Goal: Transaction & Acquisition: Purchase product/service

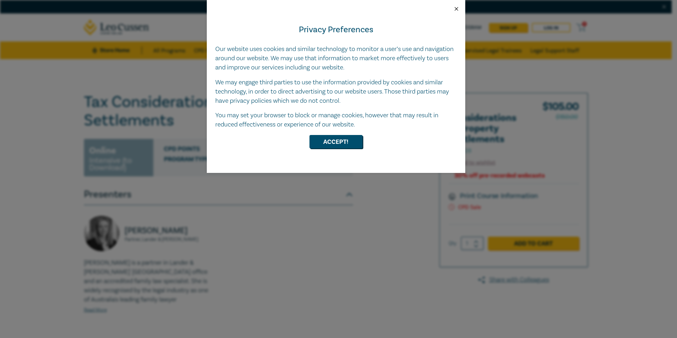
click at [458, 8] on button "Close" at bounding box center [456, 9] width 6 height 6
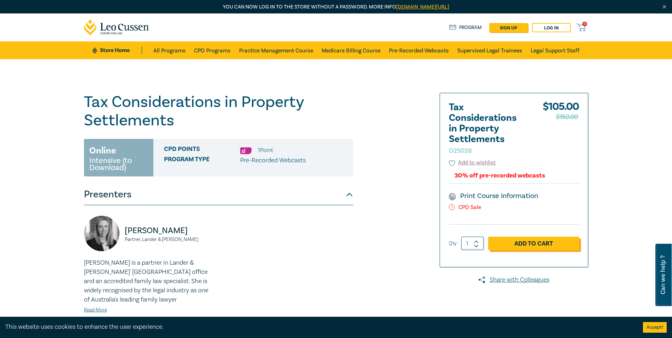
click at [537, 244] on link "Add to Cart" at bounding box center [533, 243] width 91 height 13
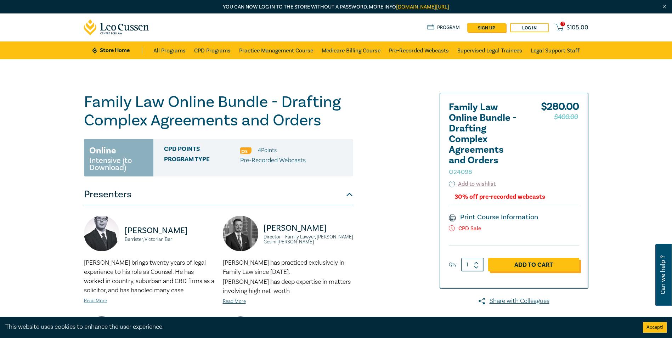
click at [532, 267] on link "Add to Cart" at bounding box center [533, 264] width 91 height 13
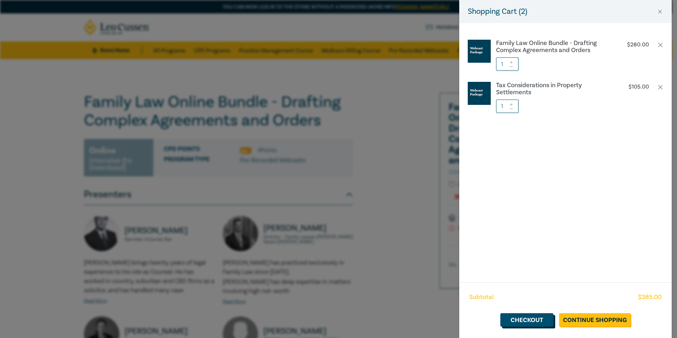
click at [533, 321] on link "Checkout" at bounding box center [526, 319] width 53 height 13
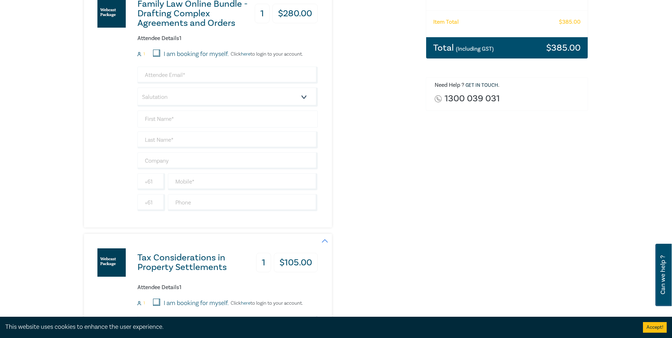
scroll to position [177, 0]
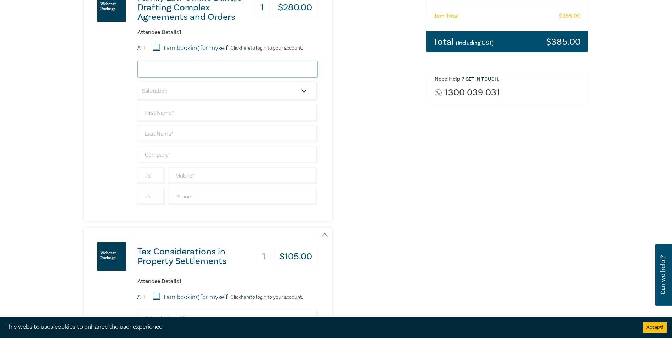
click at [172, 69] on input "email" at bounding box center [227, 69] width 180 height 17
paste input "huia.edwards@aflwithnalls.com.au"
type input "huia.edwards@aflwithnalls.com.au"
click at [410, 162] on div "Family Law Online Bundle - Drafting Complex Agreements and Orders 1 $ 280.00 At…" at bounding box center [250, 100] width 333 height 243
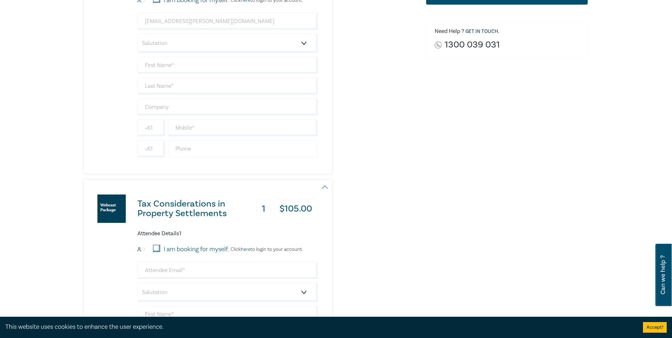
scroll to position [390, 0]
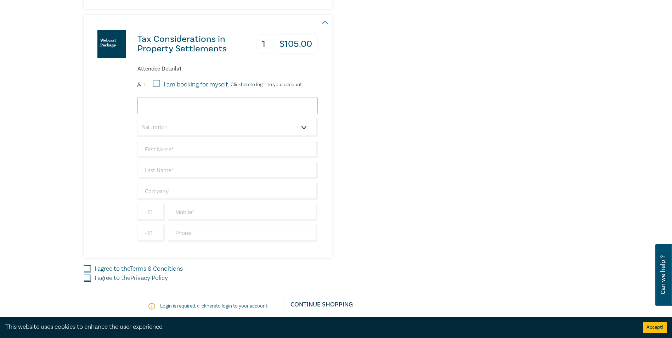
click at [176, 106] on input "email" at bounding box center [227, 105] width 180 height 17
paste input "huia.edwards@aflwithnalls.com.au"
type input "huia.edwards@aflwithnalls.com.au"
click at [211, 135] on select "Salutation Mr. Mrs. Ms. Miss Dr. Prof. Other" at bounding box center [227, 127] width 180 height 19
select select "Ms."
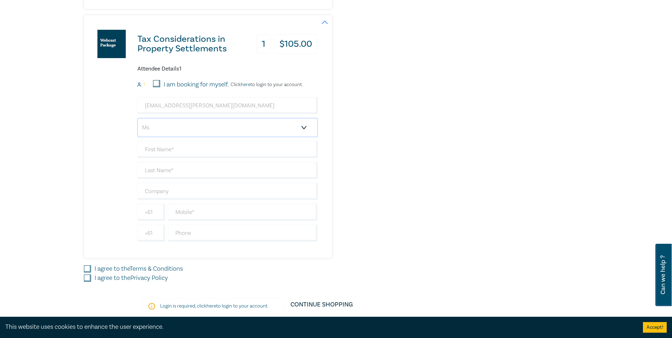
click at [137, 118] on select "Salutation Mr. Mrs. Ms. Miss Dr. Prof. Other" at bounding box center [227, 127] width 180 height 19
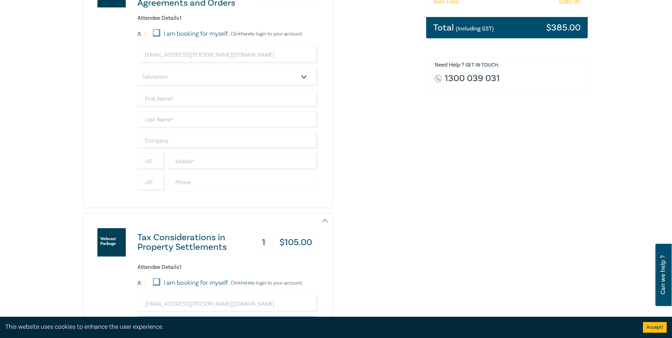
scroll to position [177, 0]
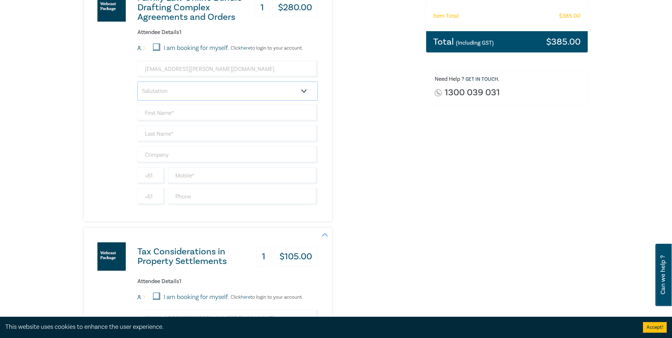
click at [165, 91] on select "Salutation Mr. Mrs. Ms. Miss Dr. Prof. Other" at bounding box center [227, 90] width 180 height 19
select select "Ms."
click at [137, 81] on select "Salutation Mr. Mrs. Ms. Miss Dr. Prof. Other" at bounding box center [227, 90] width 180 height 19
click at [164, 114] on input "text" at bounding box center [227, 112] width 180 height 17
type input "Huia"
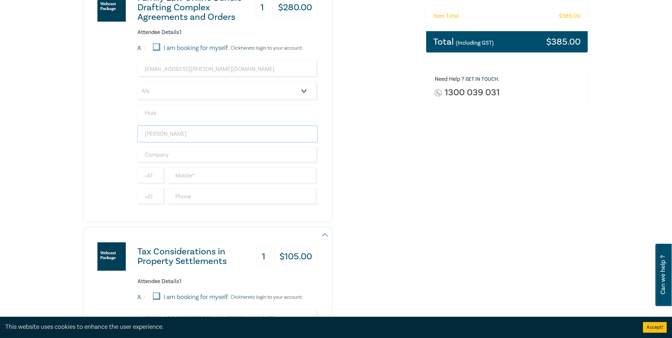
type input "Edwards"
type input "AFL Withnalls Lawyers"
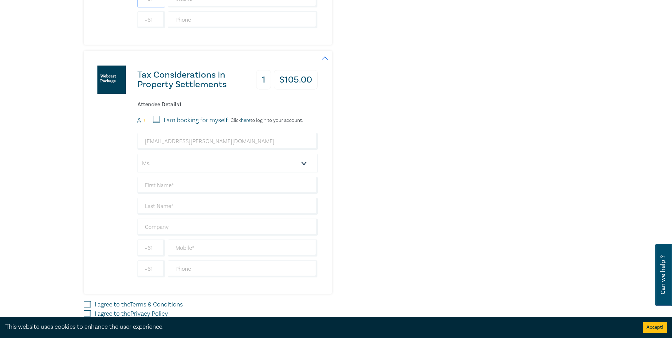
scroll to position [354, 0]
click at [155, 159] on select "Salutation Mr. Mrs. Ms. Miss Dr. Prof. Other" at bounding box center [227, 162] width 180 height 19
click at [157, 157] on select "Salutation Mr. Mrs. Ms. Miss Dr. Prof. Other" at bounding box center [227, 162] width 180 height 19
click at [155, 182] on input "text" at bounding box center [227, 184] width 180 height 17
type input "Huia"
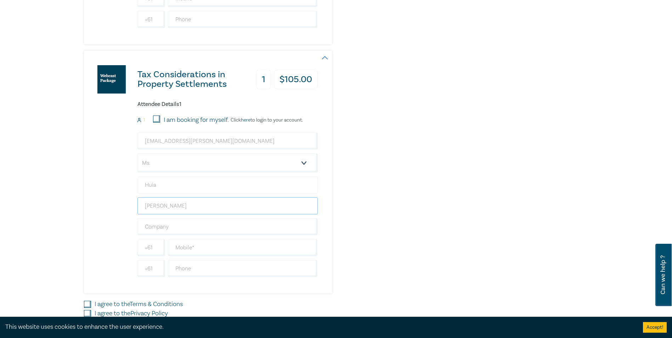
type input "Edwards"
type input "AFL Withnalls Lawyers"
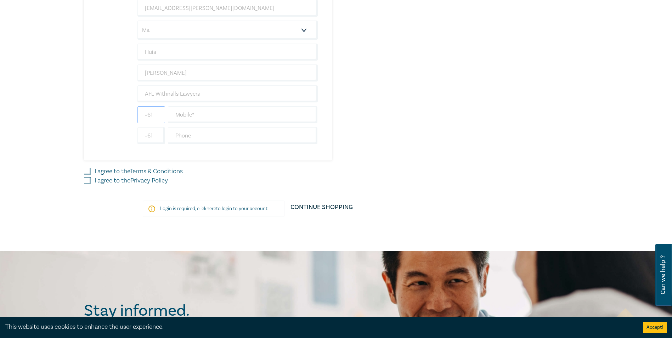
scroll to position [531, 0]
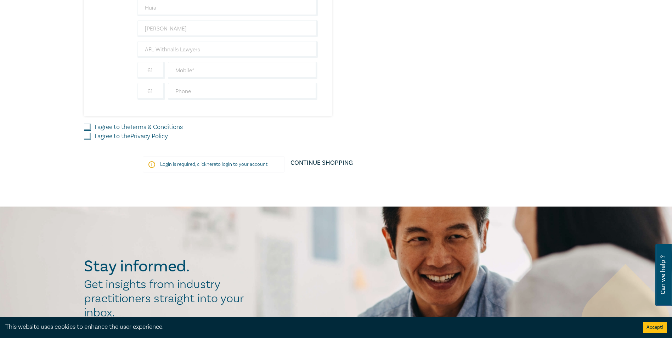
click at [85, 128] on input "I agree to the Terms & Conditions" at bounding box center [87, 127] width 7 height 7
checkbox input "true"
click at [86, 138] on input "I agree to the Privacy Policy" at bounding box center [87, 136] width 7 height 7
checkbox input "true"
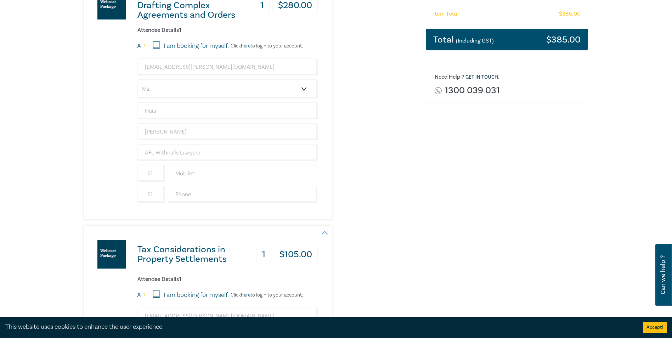
scroll to position [177, 0]
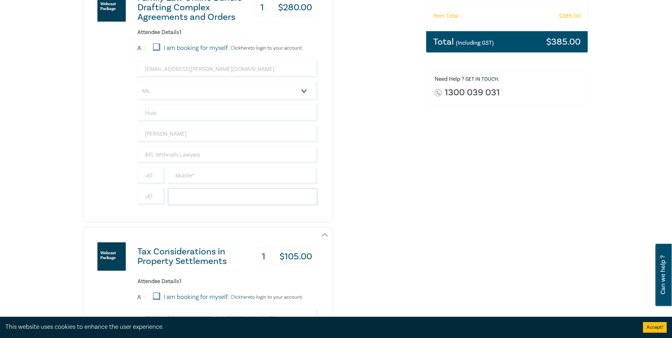
click at [195, 197] on input "text" at bounding box center [243, 196] width 150 height 17
paste input "(08) 8941 1896"
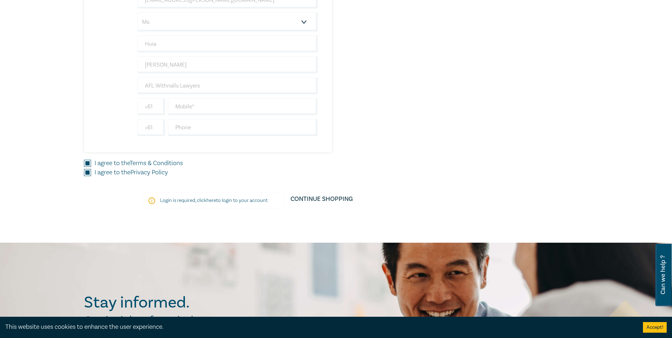
scroll to position [496, 0]
type input "(08) 8941 1896"
click at [203, 106] on input "text" at bounding box center [243, 105] width 150 height 17
paste input "0450694026"
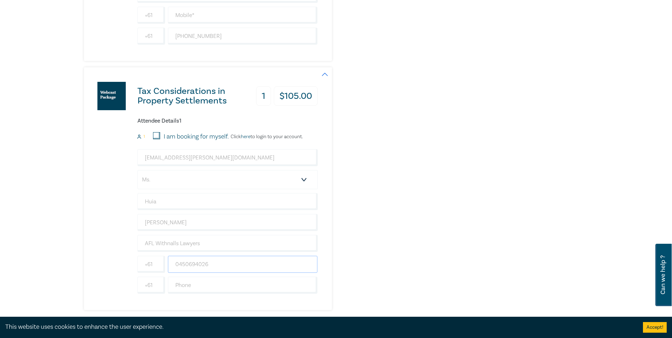
scroll to position [248, 0]
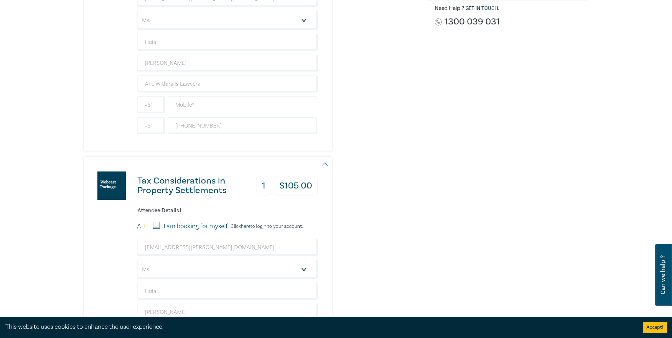
type input "0450694026"
drag, startPoint x: 193, startPoint y: 101, endPoint x: 201, endPoint y: 109, distance: 12.0
click at [192, 100] on input "text" at bounding box center [243, 104] width 150 height 17
paste input "0450694026"
type input "0450694026"
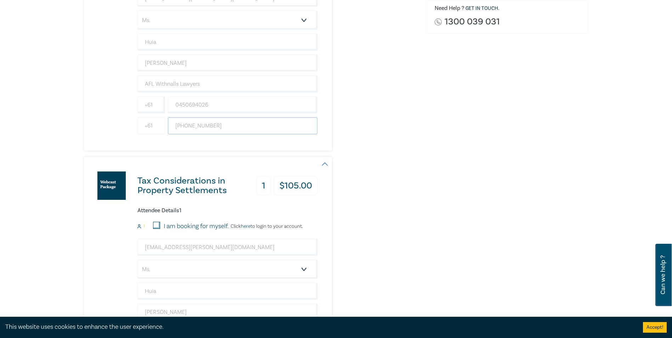
drag, startPoint x: 212, startPoint y: 125, endPoint x: 157, endPoint y: 124, distance: 54.9
click at [157, 124] on div "+61 (08) 8941 1896" at bounding box center [227, 125] width 183 height 17
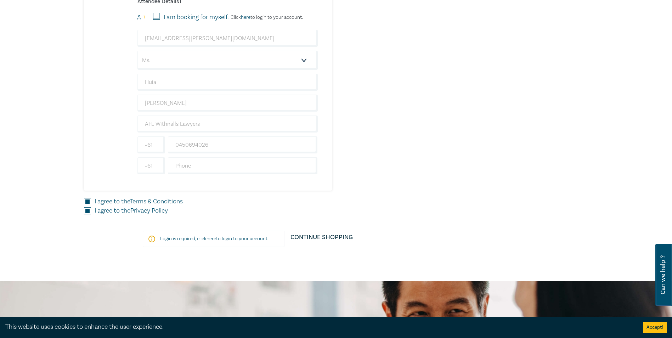
scroll to position [460, 0]
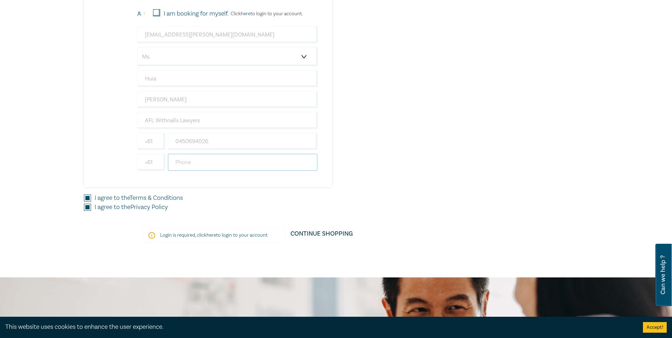
drag, startPoint x: 190, startPoint y: 162, endPoint x: 208, endPoint y: 159, distance: 17.9
click at [190, 162] on input "text" at bounding box center [243, 162] width 150 height 17
paste input "(08) 8941 1896"
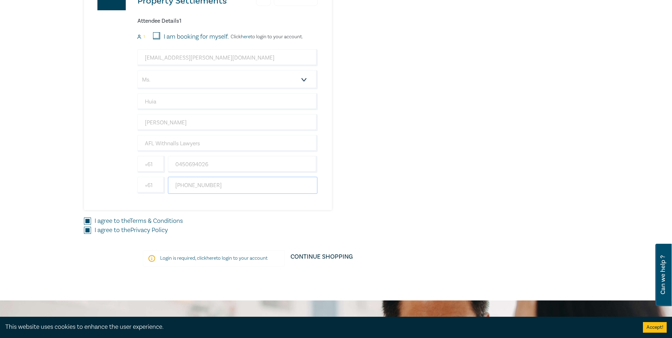
scroll to position [354, 0]
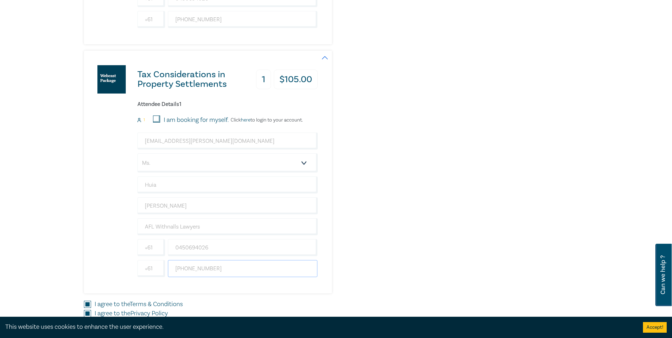
type input "(08) 8941 1896"
click at [378, 170] on div "Tax Considerations in Property Settlements 1 $ 105.00 Attendee Details 1 1 I am…" at bounding box center [250, 172] width 333 height 243
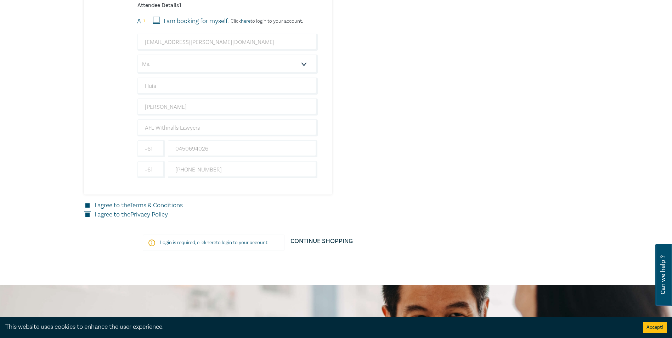
scroll to position [460, 0]
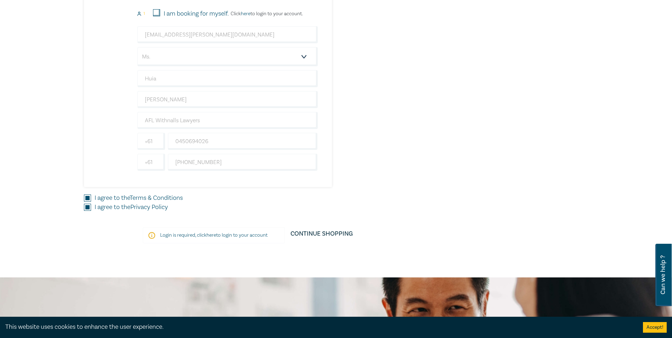
click at [221, 236] on p "Login is required, click here to login to your account" at bounding box center [213, 235] width 107 height 7
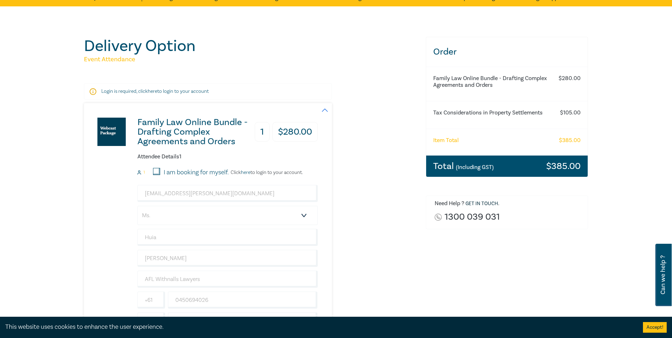
scroll to position [35, 0]
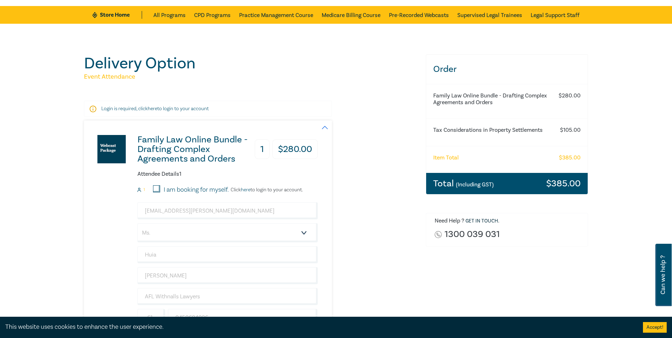
click at [477, 188] on h3 "Total (Including GST)" at bounding box center [463, 183] width 61 height 9
click at [539, 186] on div "Total (Including GST) $ 385.00" at bounding box center [507, 183] width 162 height 21
click at [560, 182] on h3 "$ 385.00" at bounding box center [563, 183] width 34 height 9
click at [561, 186] on h3 "$ 385.00" at bounding box center [563, 183] width 34 height 9
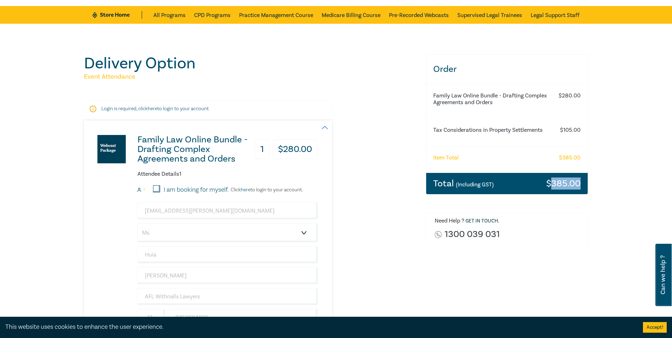
click at [561, 186] on h3 "$ 385.00" at bounding box center [563, 183] width 34 height 9
click at [366, 221] on div "Family Law Online Bundle - Drafting Complex Agreements and Orders 1 $ 280.00 At…" at bounding box center [250, 241] width 333 height 243
